Goal: Task Accomplishment & Management: Manage account settings

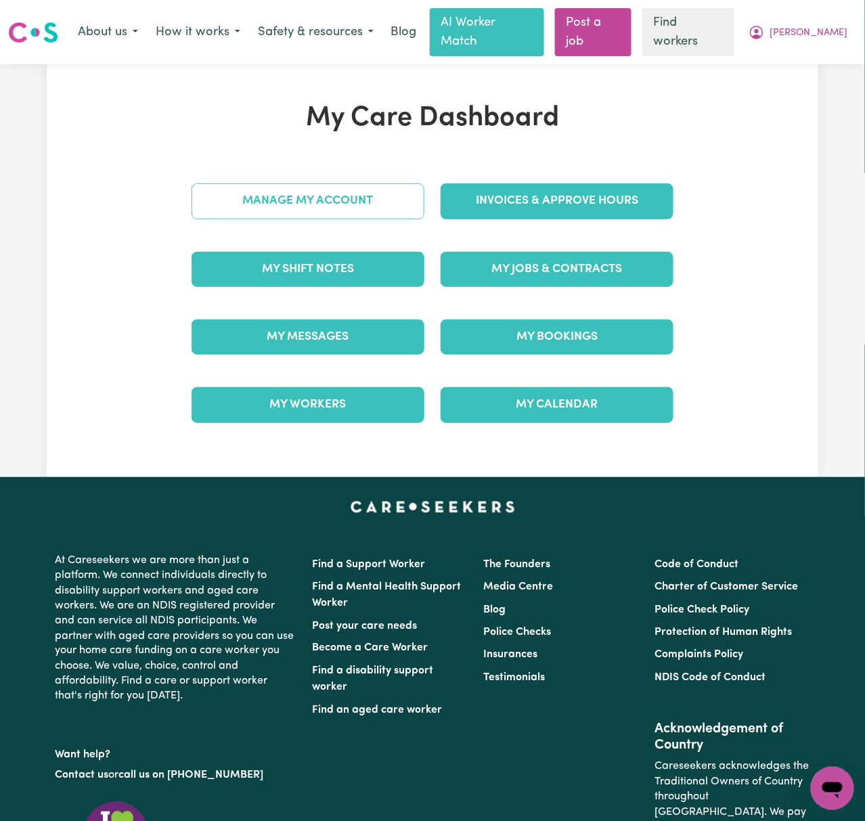
click at [393, 198] on link "Manage My Account" at bounding box center [307, 200] width 233 height 35
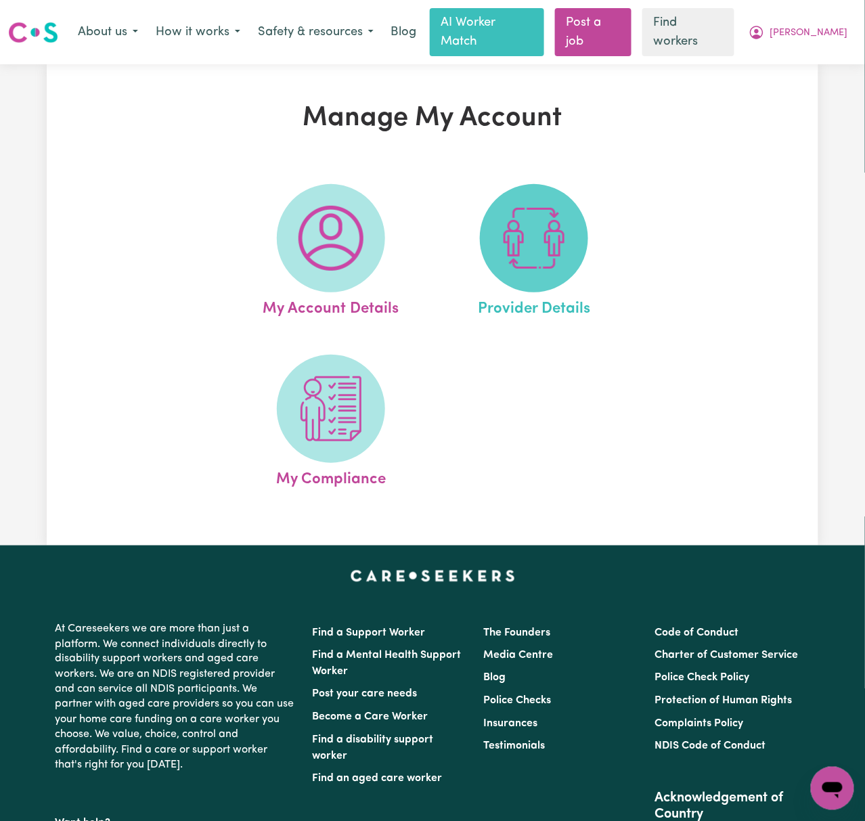
click at [569, 198] on span at bounding box center [534, 238] width 108 height 108
select select "AGED_HOME_CARE"
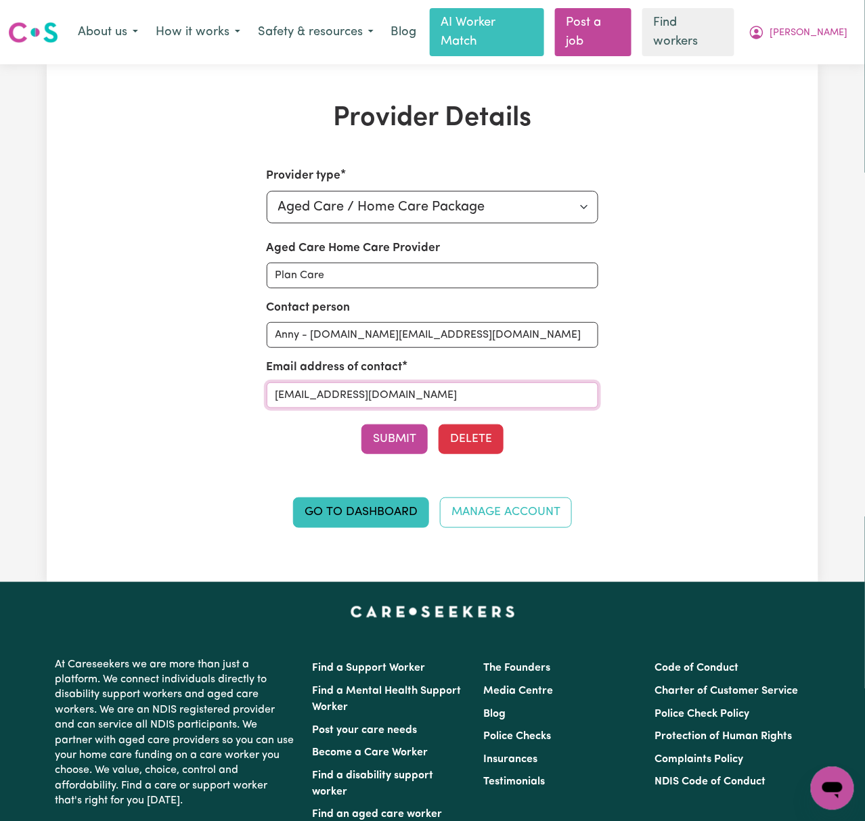
click at [520, 382] on input "[EMAIL_ADDRESS][DOMAIN_NAME]" at bounding box center [433, 395] width 332 height 26
click at [398, 497] on link "Go to Dashboard" at bounding box center [361, 512] width 136 height 30
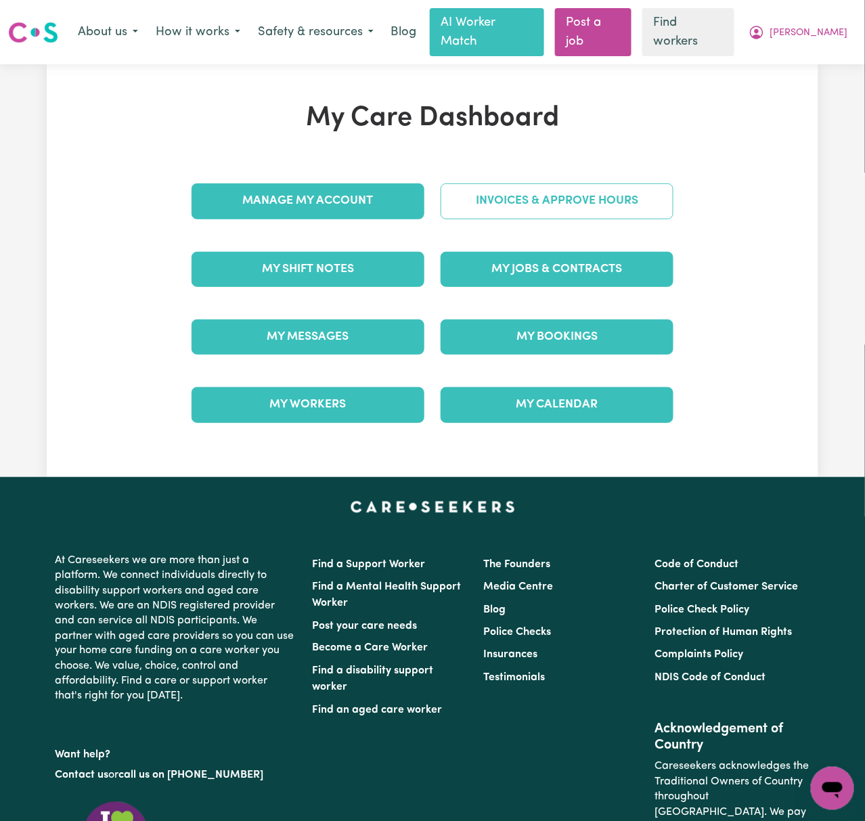
click at [652, 193] on link "Invoices & Approve Hours" at bounding box center [556, 200] width 233 height 35
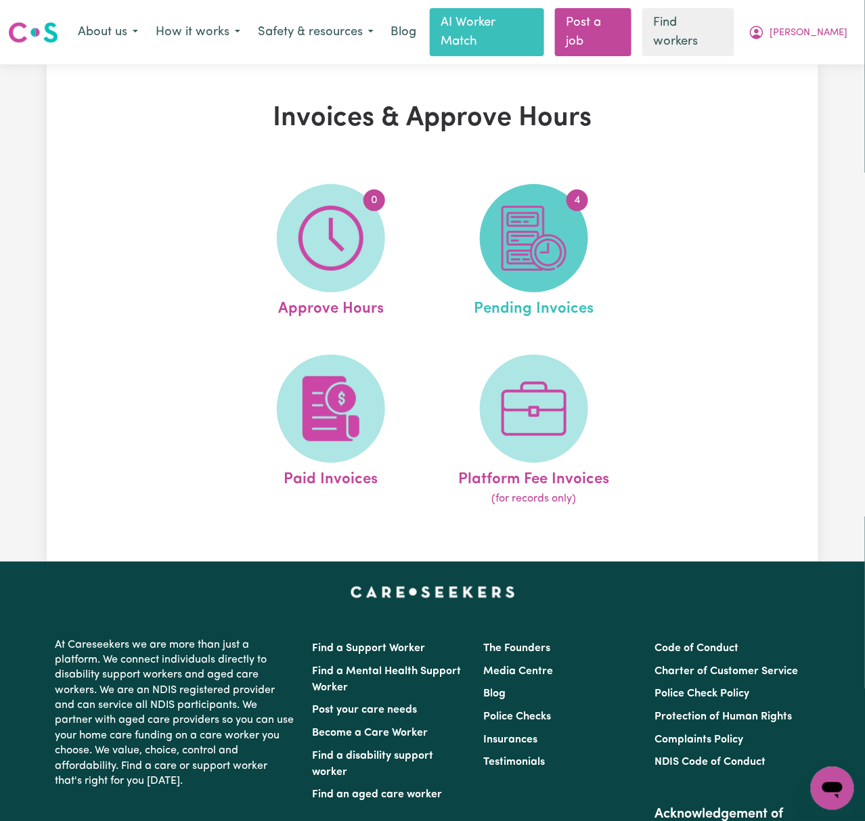
click at [575, 231] on span "4" at bounding box center [534, 238] width 108 height 108
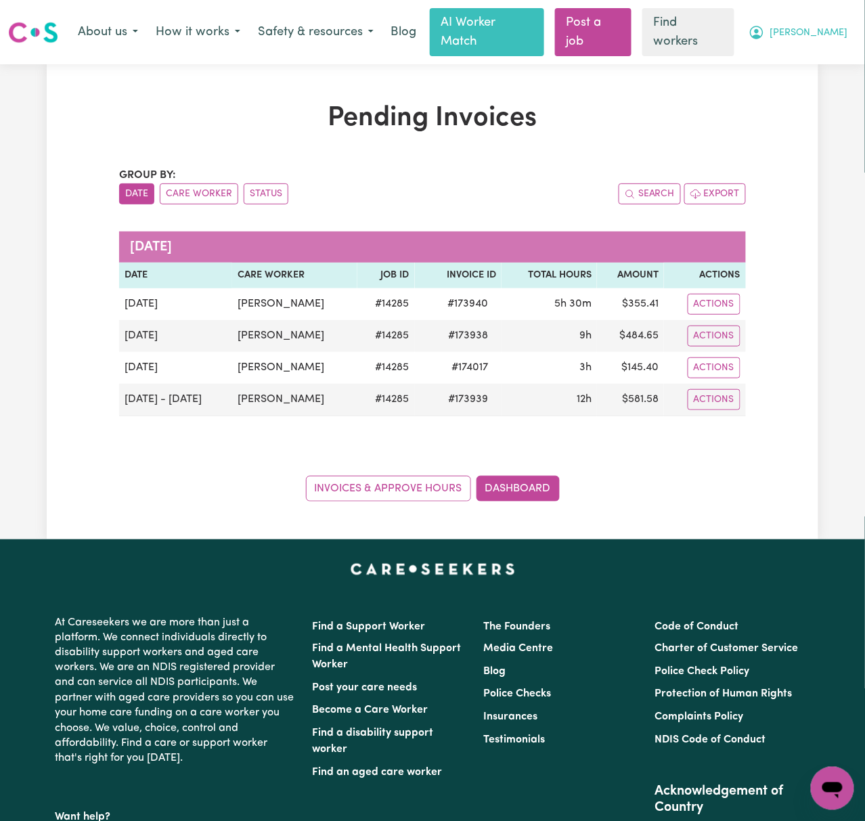
click at [837, 26] on span "[PERSON_NAME]" at bounding box center [809, 33] width 78 height 15
click at [839, 79] on link "Logout" at bounding box center [802, 87] width 107 height 26
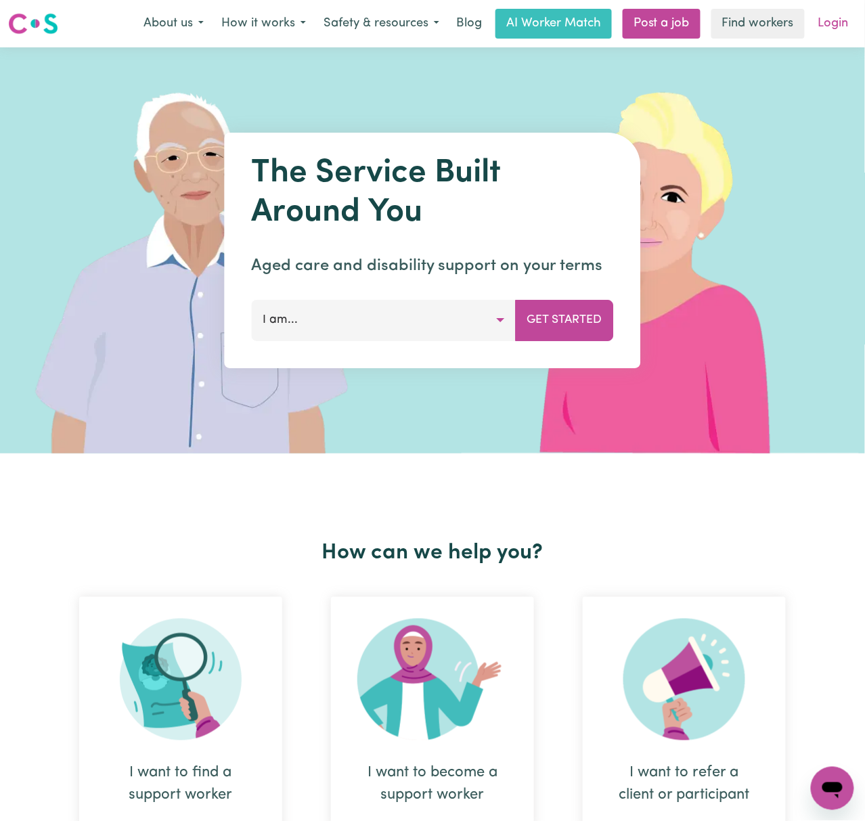
click at [848, 24] on link "Login" at bounding box center [833, 24] width 47 height 30
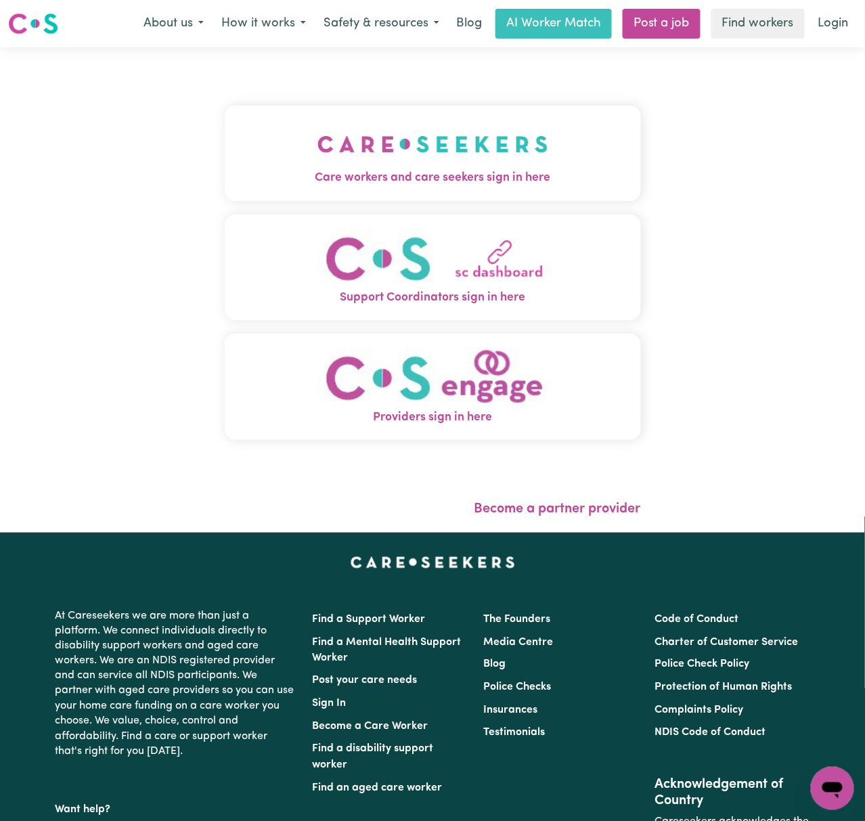
click at [469, 164] on button "Care workers and care seekers sign in here" at bounding box center [433, 153] width 416 height 95
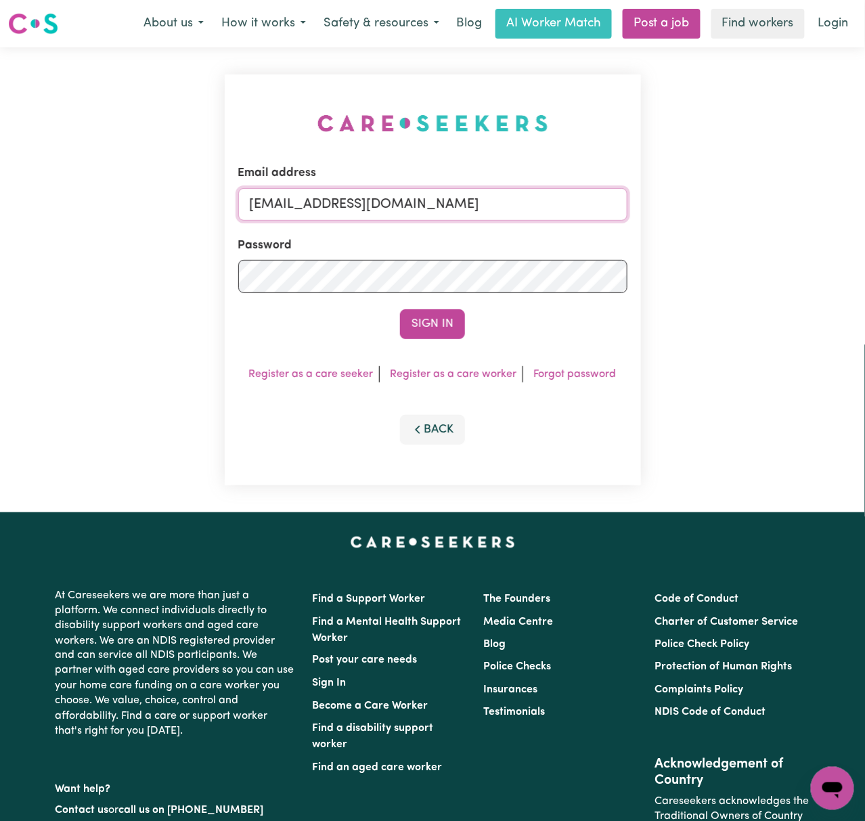
click at [355, 206] on input "[EMAIL_ADDRESS][DOMAIN_NAME]" at bounding box center [432, 204] width 389 height 32
drag, startPoint x: 318, startPoint y: 195, endPoint x: 687, endPoint y: 201, distance: 369.4
click at [687, 201] on div "Email address [EMAIL_ADDRESS][DOMAIN_NAME] Password Sign In Register as a care …" at bounding box center [432, 279] width 865 height 465
type input "superuser~[EMAIL_ADDRESS][DOMAIN_NAME]"
click at [400, 309] on button "Sign In" at bounding box center [432, 324] width 65 height 30
